Goal: Use online tool/utility: Utilize a website feature to perform a specific function

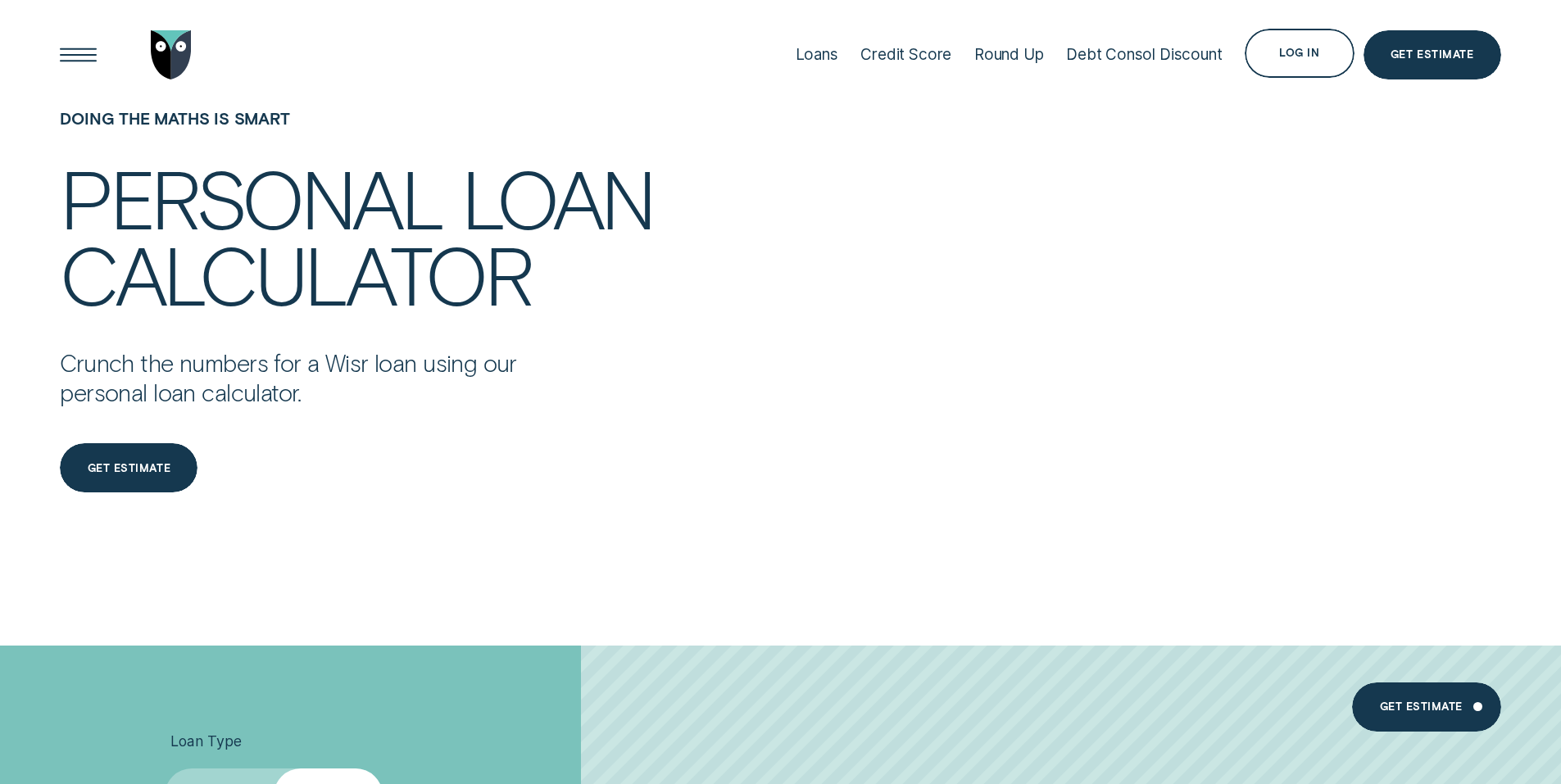
scroll to position [410, 0]
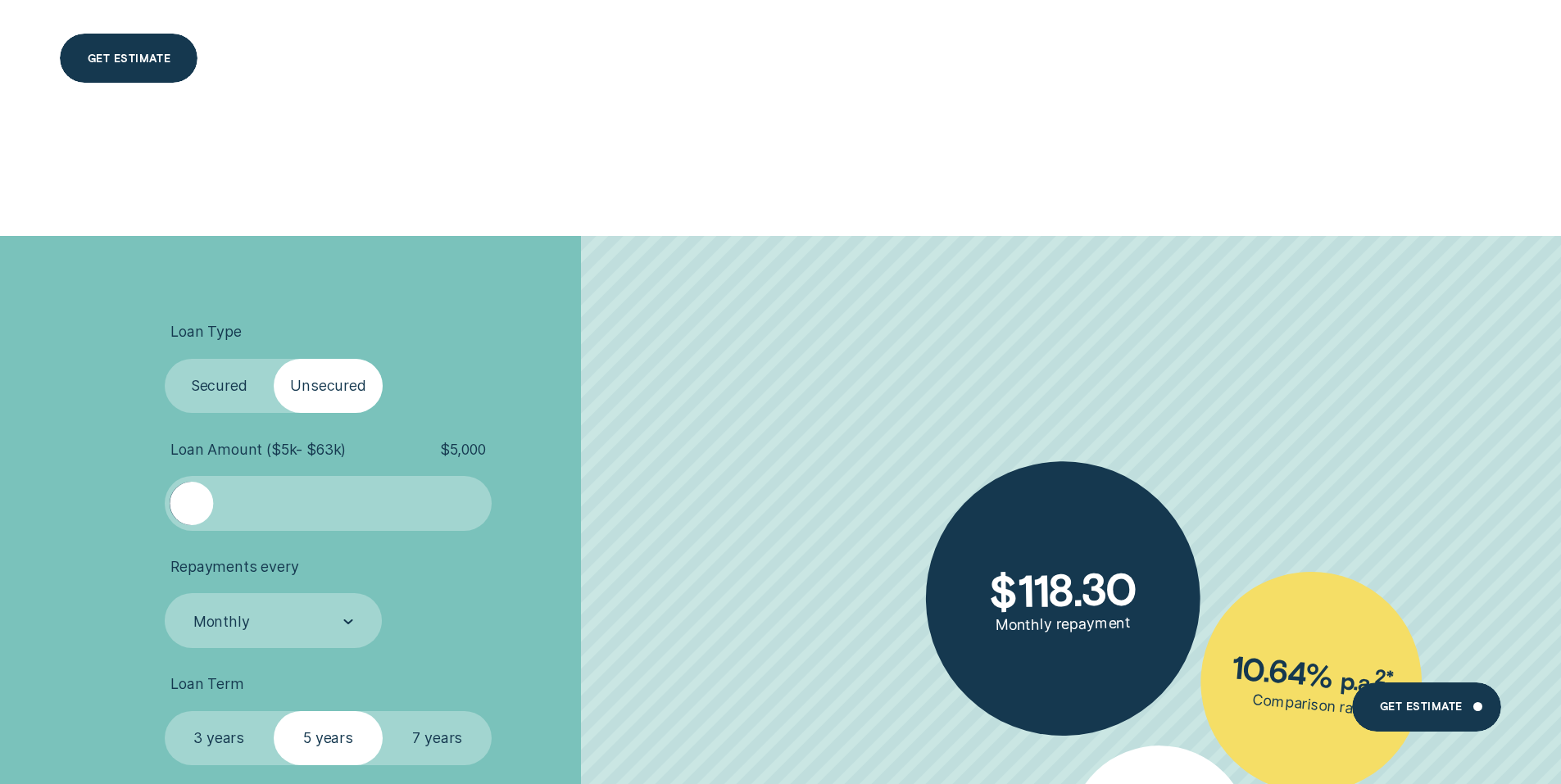
click at [200, 379] on label "Secured" at bounding box center [219, 385] width 109 height 55
click at [165, 358] on input "Secured" at bounding box center [165, 358] width 0 height 0
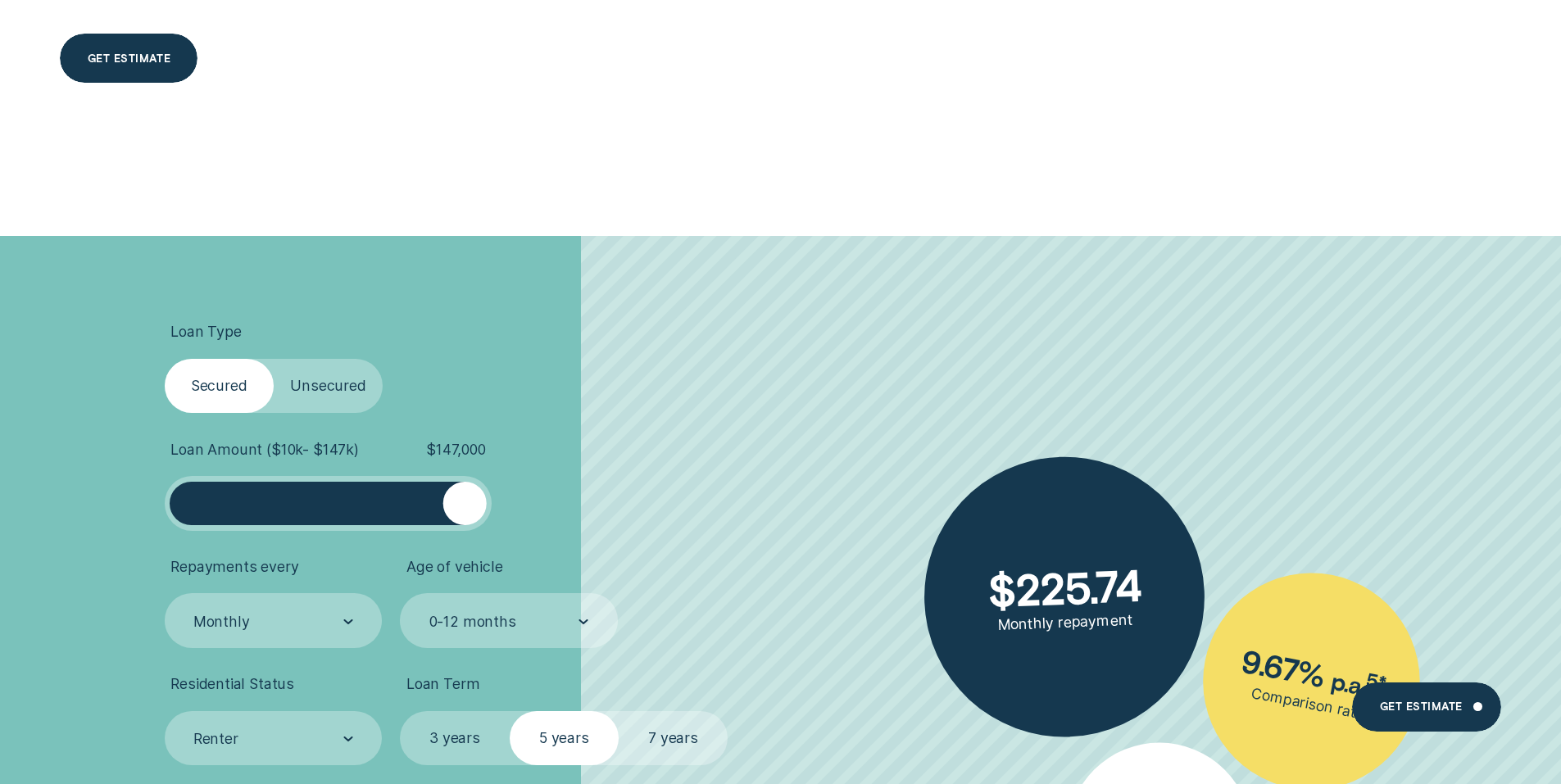
drag, startPoint x: 185, startPoint y: 507, endPoint x: 627, endPoint y: 507, distance: 442.0
click at [627, 507] on li "Loan Amount ( $10k - $147k ) $ 147,000" at bounding box center [416, 485] width 503 height 90
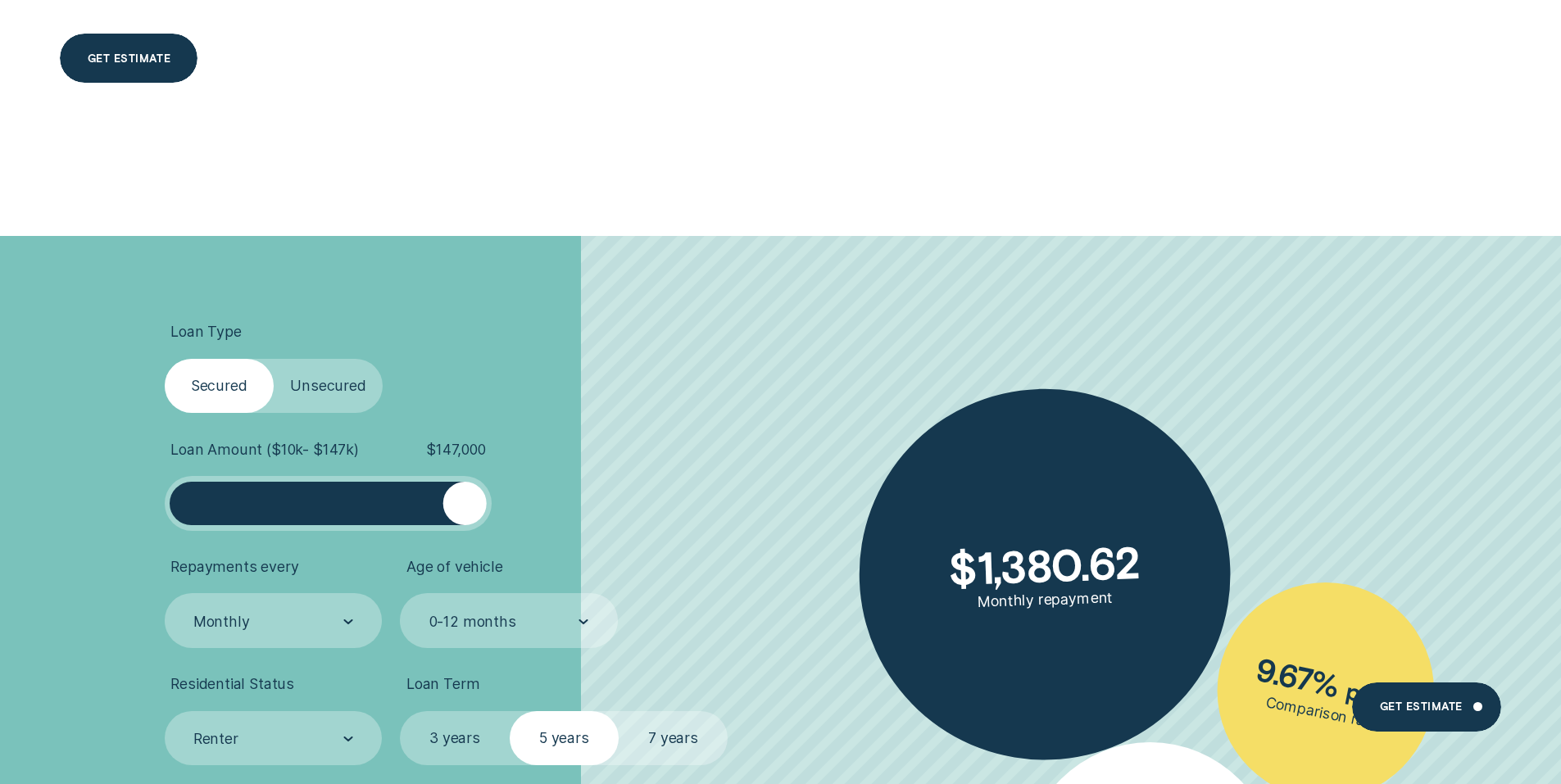
scroll to position [737, 0]
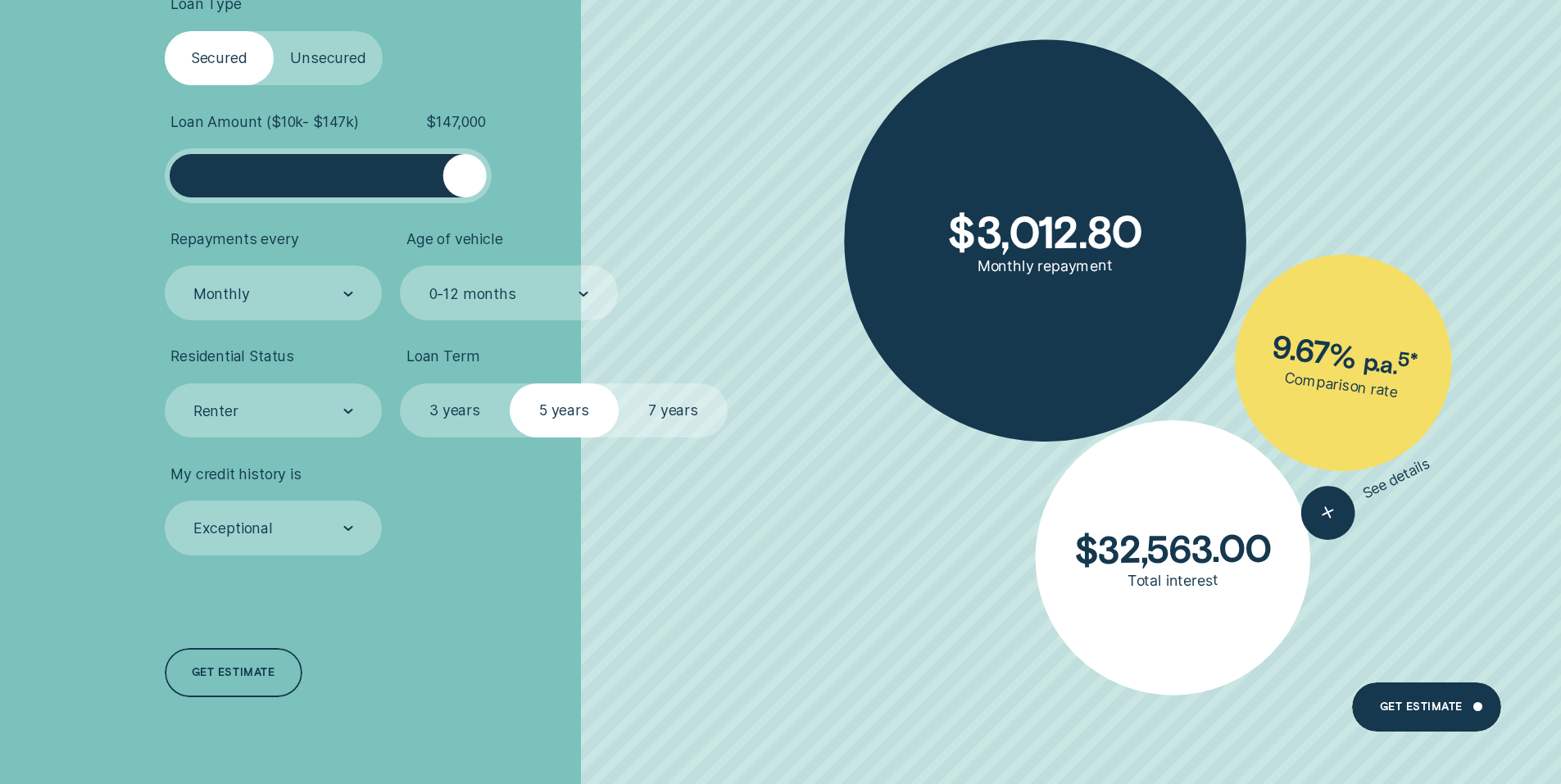
click at [685, 420] on label "7 years" at bounding box center [672, 411] width 109 height 55
click at [618, 384] on input "7 years" at bounding box center [618, 384] width 0 height 0
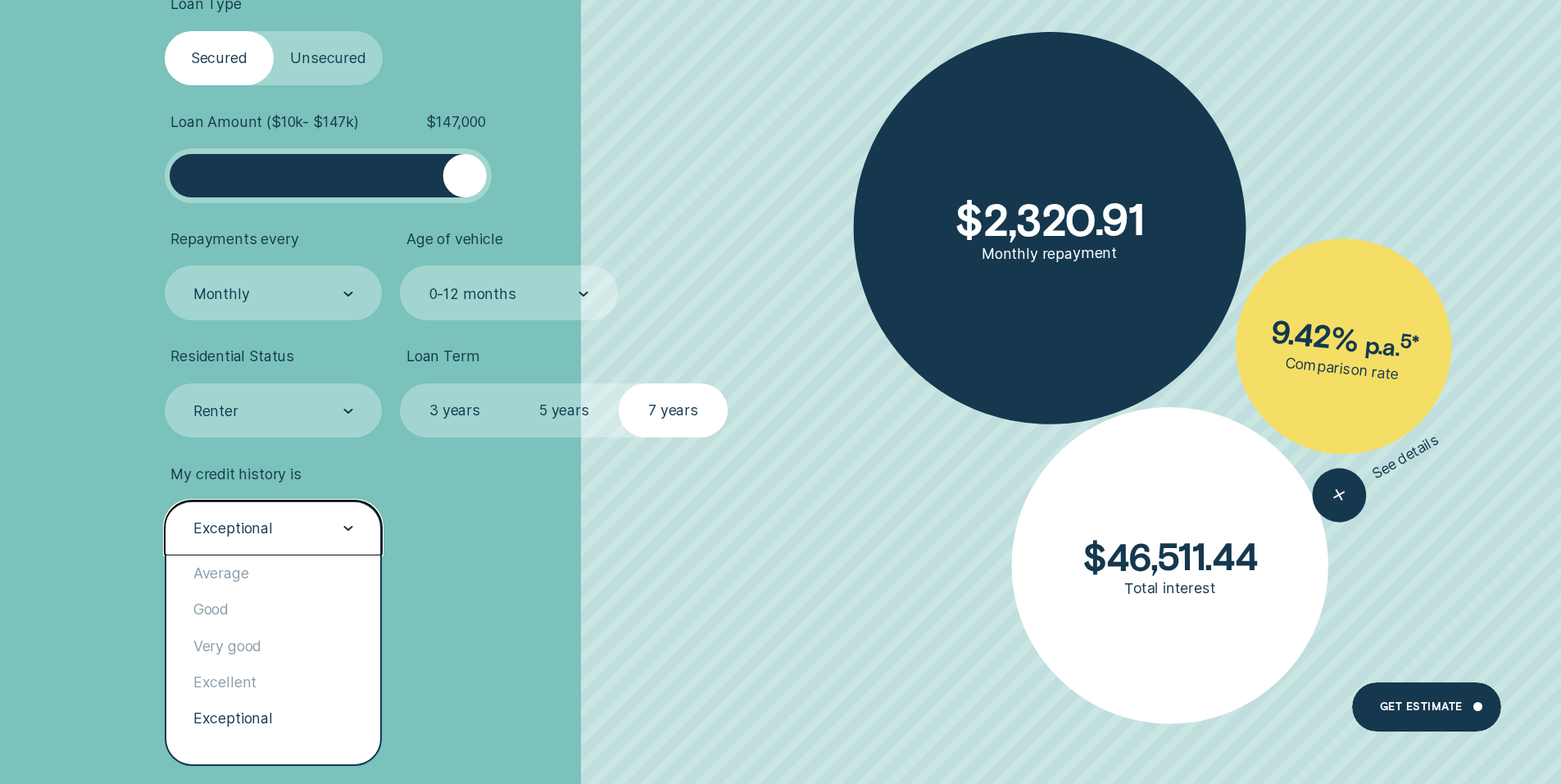
click at [345, 531] on icon at bounding box center [348, 528] width 10 height 5
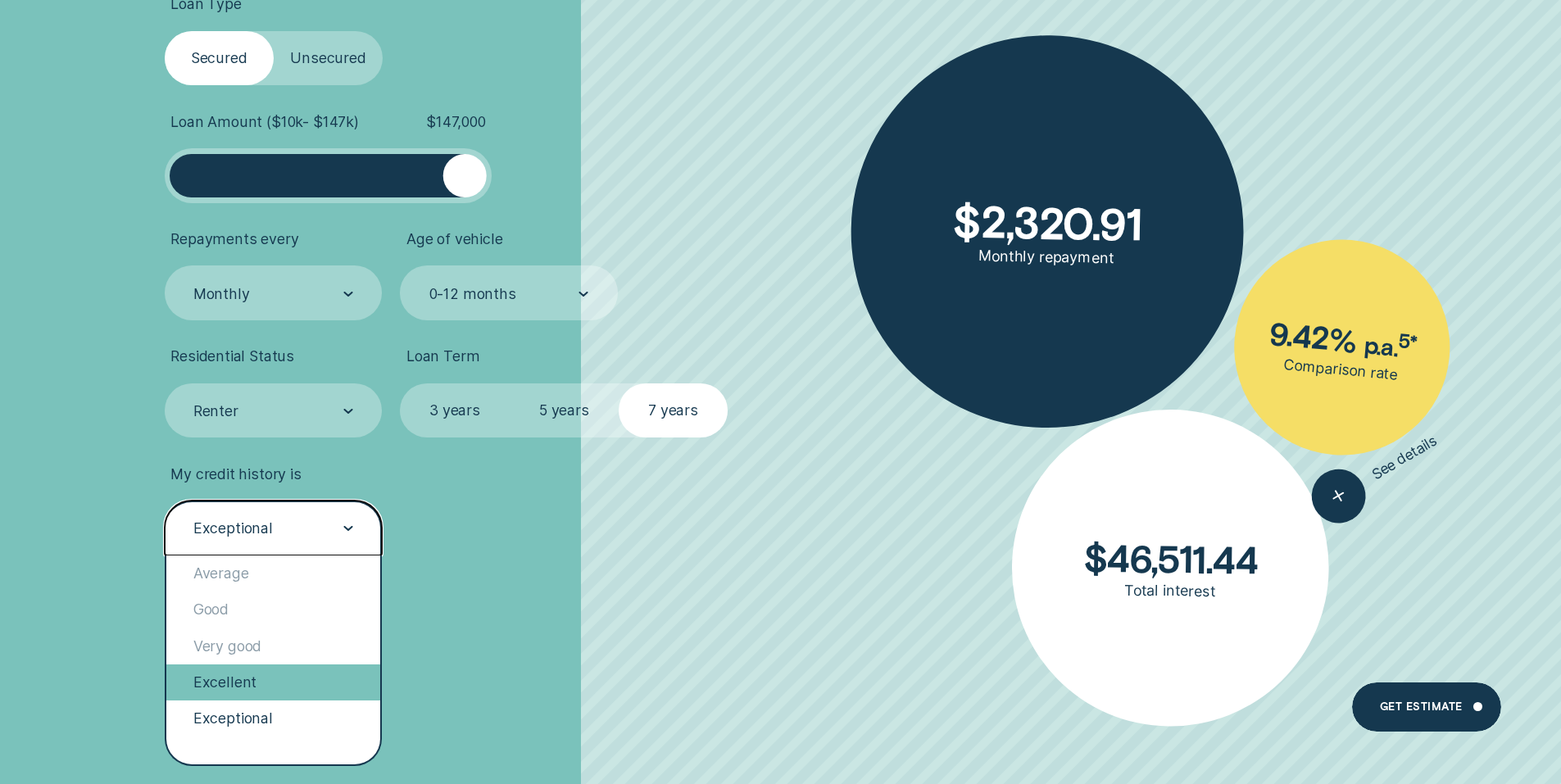
click at [247, 693] on div "Excellent" at bounding box center [274, 683] width 215 height 36
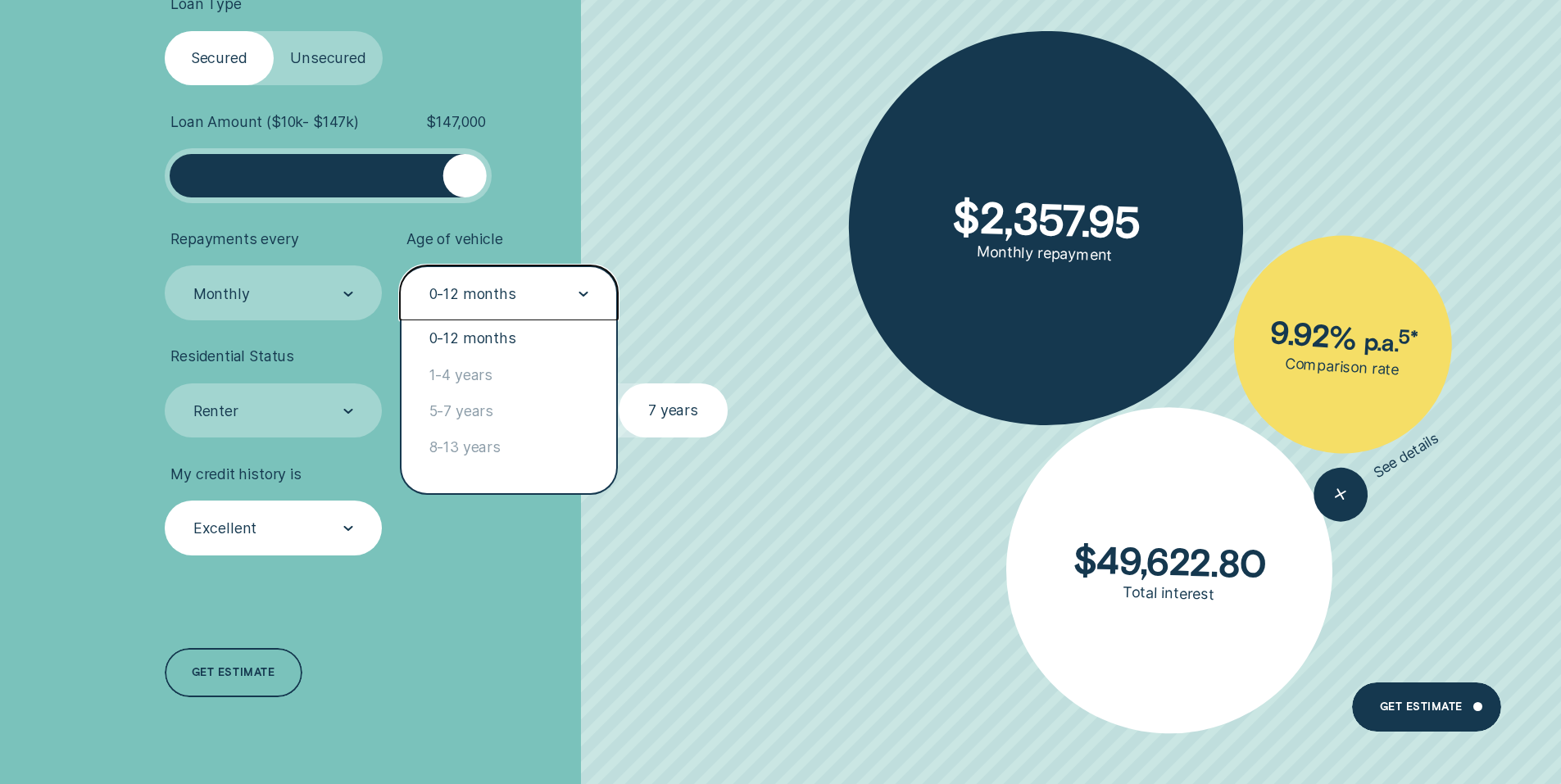
click at [590, 288] on div "0-12 months" at bounding box center [509, 292] width 218 height 55
